Goal: Navigation & Orientation: Find specific page/section

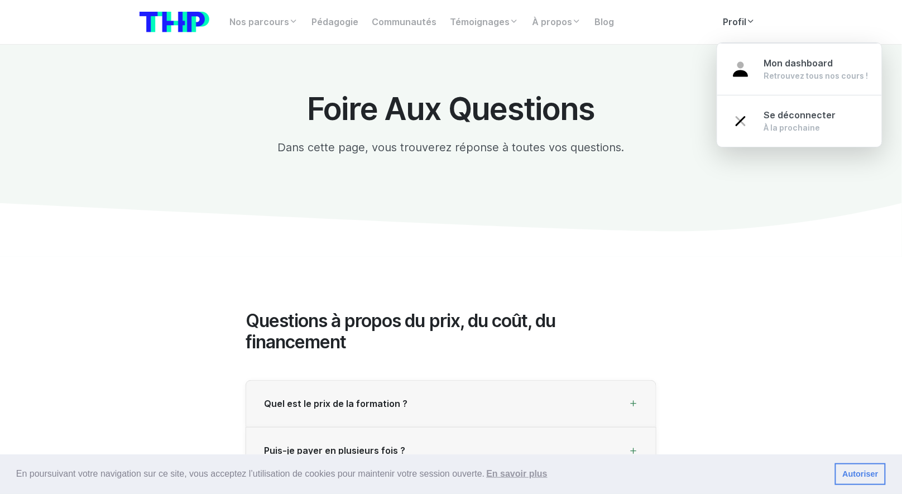
click at [742, 22] on link "Profil" at bounding box center [739, 22] width 46 height 22
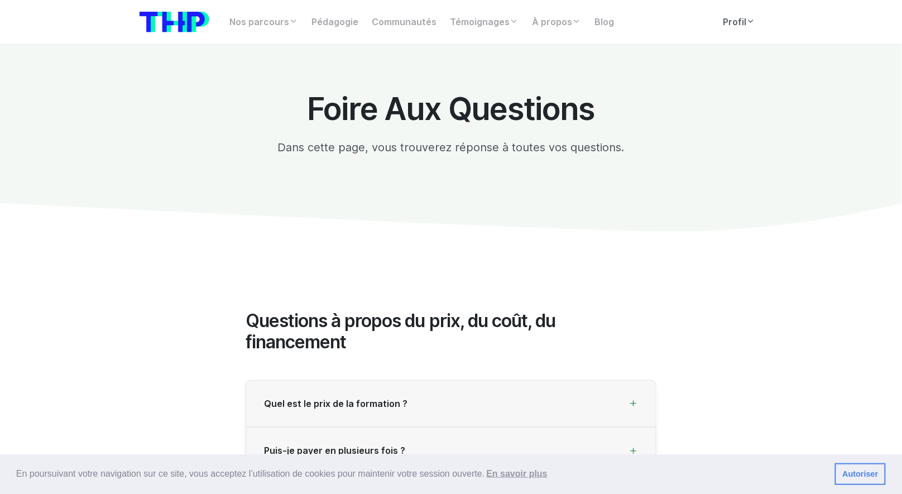
click at [738, 25] on link "Profil" at bounding box center [739, 22] width 46 height 22
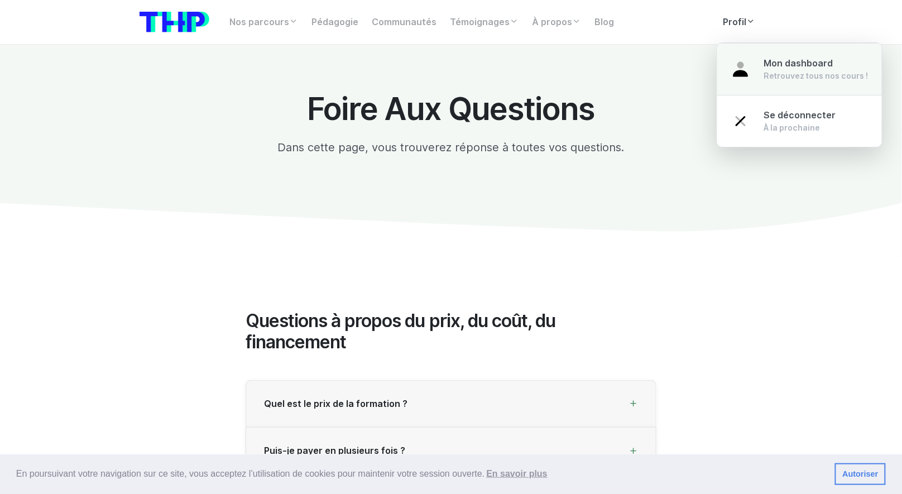
click at [761, 67] on link "Mon dashboard Retrouvez tous nos cours !" at bounding box center [799, 69] width 165 height 52
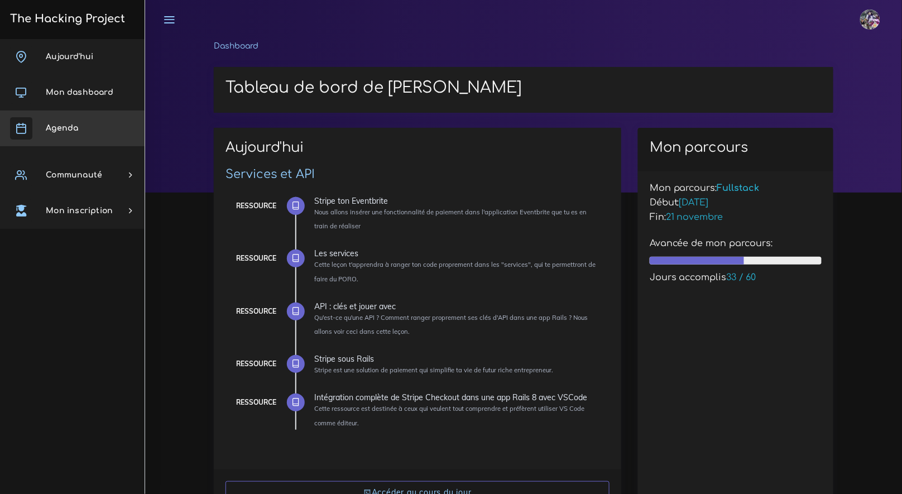
click at [64, 133] on link "Agenda" at bounding box center [72, 128] width 145 height 36
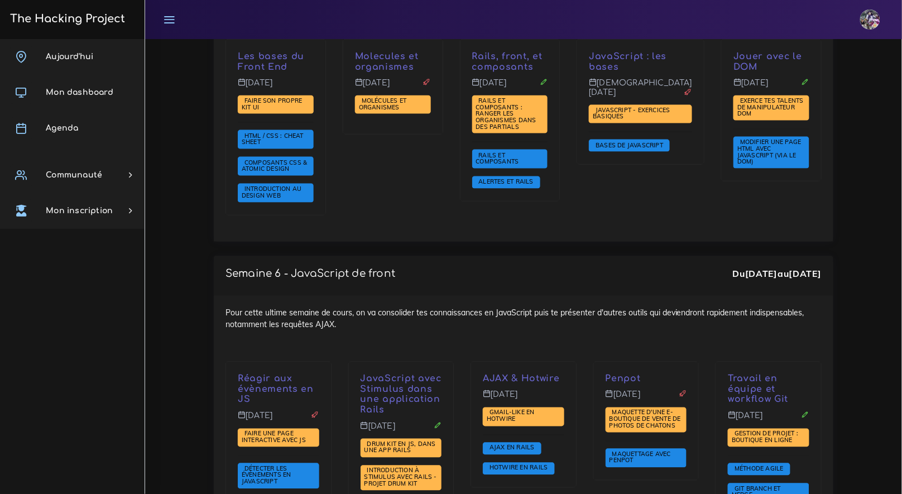
scroll to position [3159, 0]
